Goal: Communication & Community: Answer question/provide support

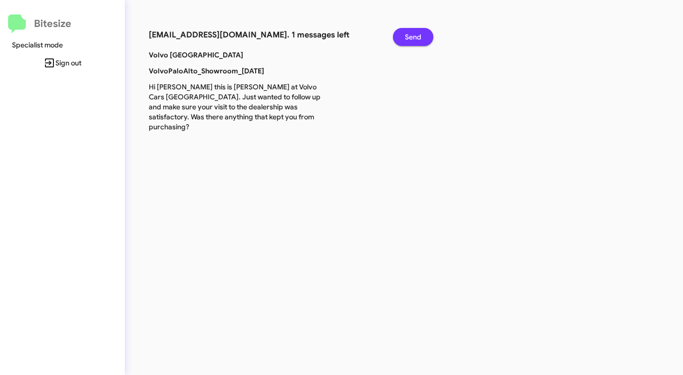
click at [416, 32] on span "Send" at bounding box center [413, 37] width 16 height 18
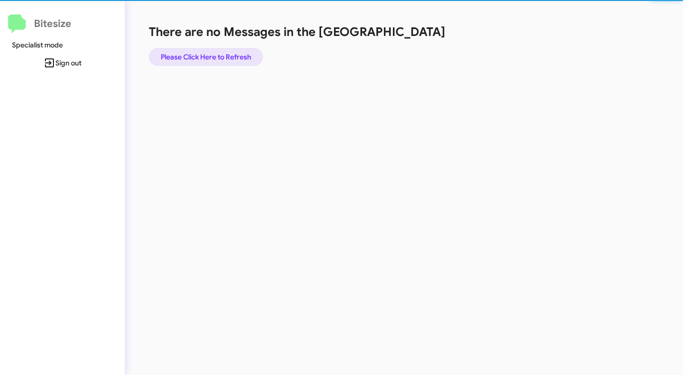
click at [239, 50] on span "Please Click Here to Refresh" at bounding box center [206, 57] width 90 height 18
click at [240, 54] on span "Please Click Here to Refresh" at bounding box center [206, 57] width 90 height 18
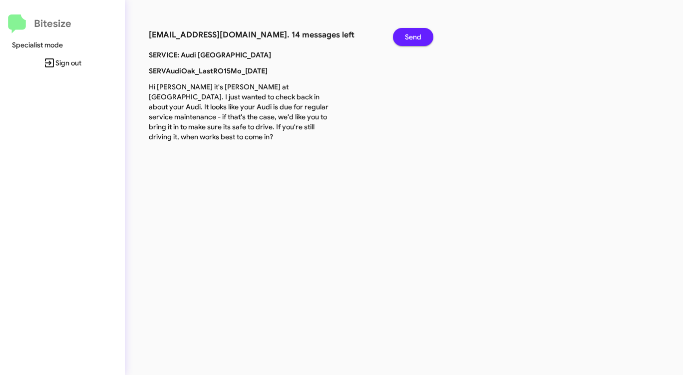
click at [402, 35] on button "Send" at bounding box center [413, 37] width 40 height 18
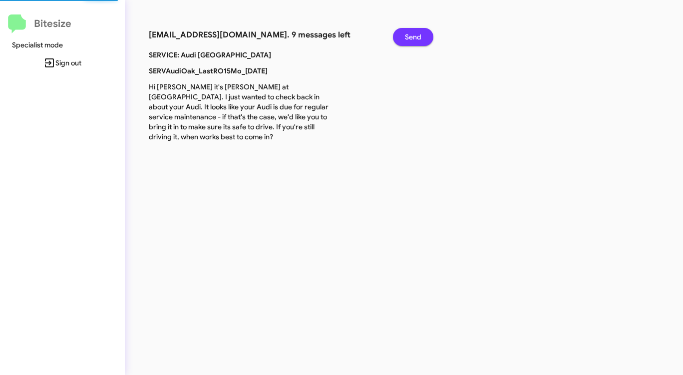
click at [402, 35] on button "Send" at bounding box center [413, 37] width 40 height 18
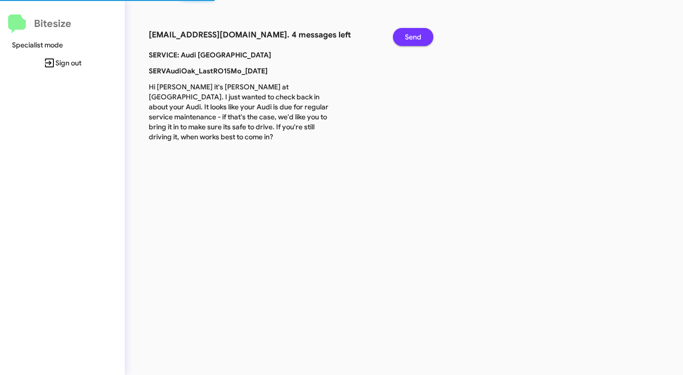
click at [402, 35] on button "Send" at bounding box center [413, 37] width 40 height 18
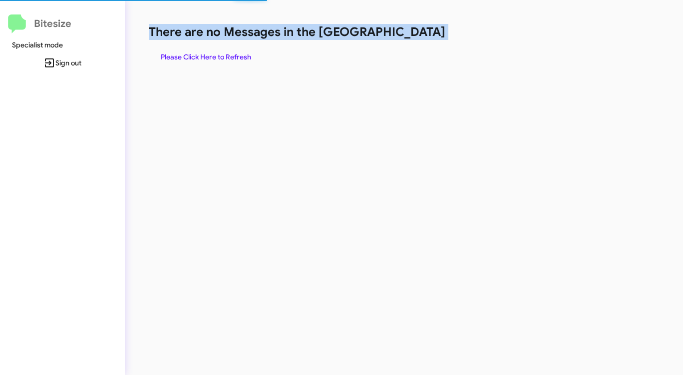
click at [402, 35] on h1 "There are no Messages in the [GEOGRAPHIC_DATA]" at bounding box center [357, 32] width 417 height 16
click at [402, 36] on h1 "There are no Messages in the [GEOGRAPHIC_DATA]" at bounding box center [357, 32] width 417 height 16
click at [208, 51] on span "Please Click Here to Refresh" at bounding box center [206, 57] width 90 height 18
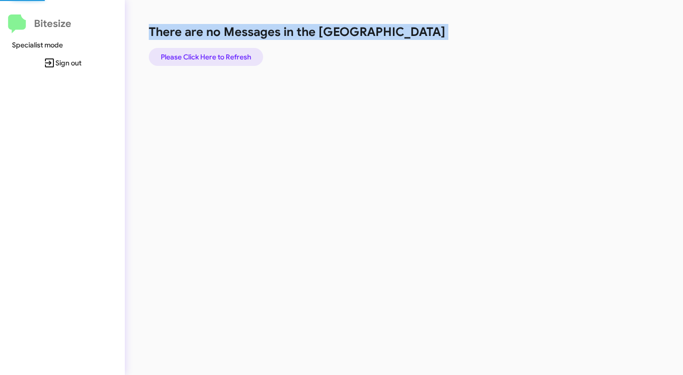
click at [208, 51] on span "Please Click Here to Refresh" at bounding box center [206, 57] width 90 height 18
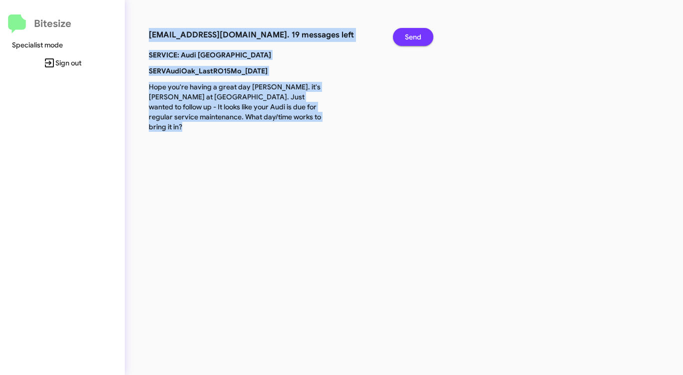
click at [405, 34] on button "Send" at bounding box center [413, 37] width 40 height 18
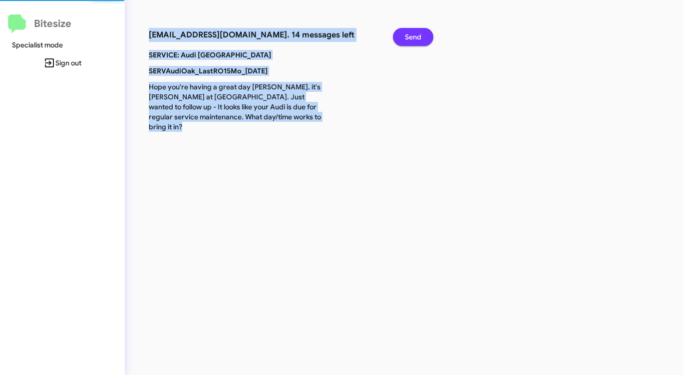
click at [404, 34] on button "Send" at bounding box center [413, 37] width 40 height 18
click at [403, 35] on button "Send" at bounding box center [413, 37] width 40 height 18
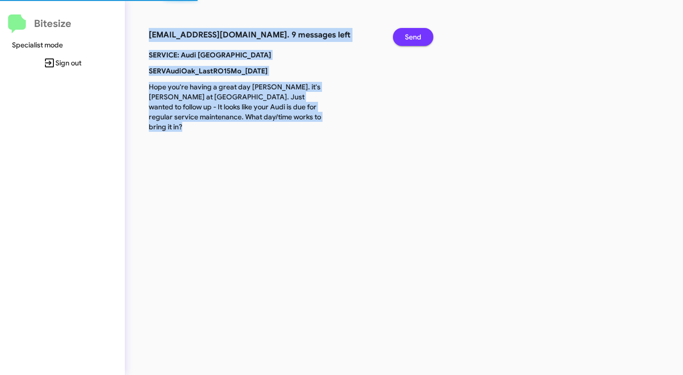
click at [403, 35] on button "Send" at bounding box center [413, 37] width 40 height 18
click at [403, 36] on button "Send" at bounding box center [413, 37] width 40 height 18
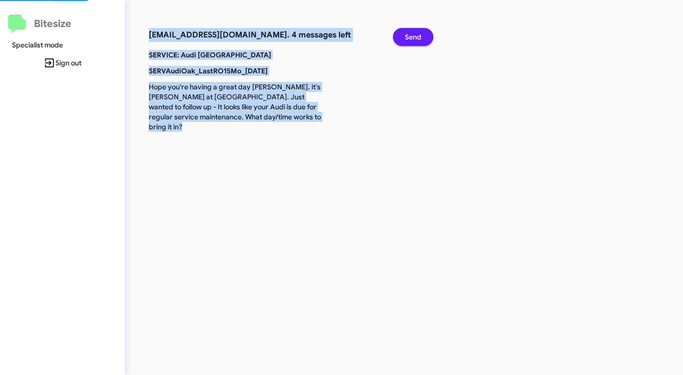
click at [403, 36] on button "Send" at bounding box center [413, 37] width 40 height 18
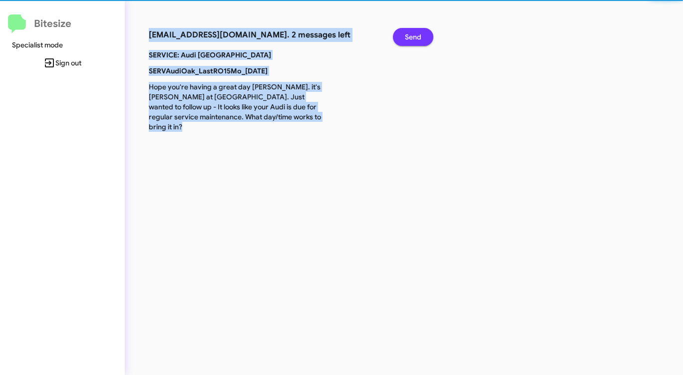
click at [403, 36] on button "Send" at bounding box center [413, 37] width 40 height 18
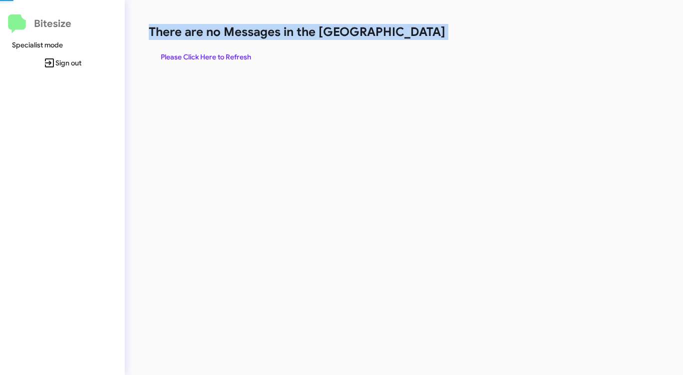
click at [403, 36] on h1 "There are no Messages in the [GEOGRAPHIC_DATA]" at bounding box center [357, 32] width 417 height 16
click at [402, 36] on h1 "There are no Messages in the [GEOGRAPHIC_DATA]" at bounding box center [357, 32] width 417 height 16
click at [194, 53] on span "Please Click Here to Refresh" at bounding box center [206, 57] width 90 height 18
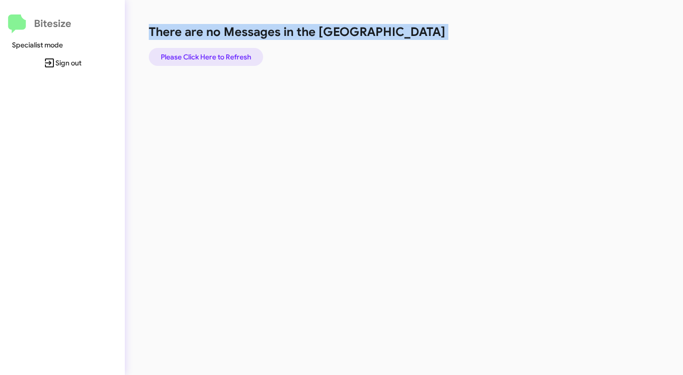
click at [189, 55] on span "Please Click Here to Refresh" at bounding box center [206, 57] width 90 height 18
